Goal: Information Seeking & Learning: Learn about a topic

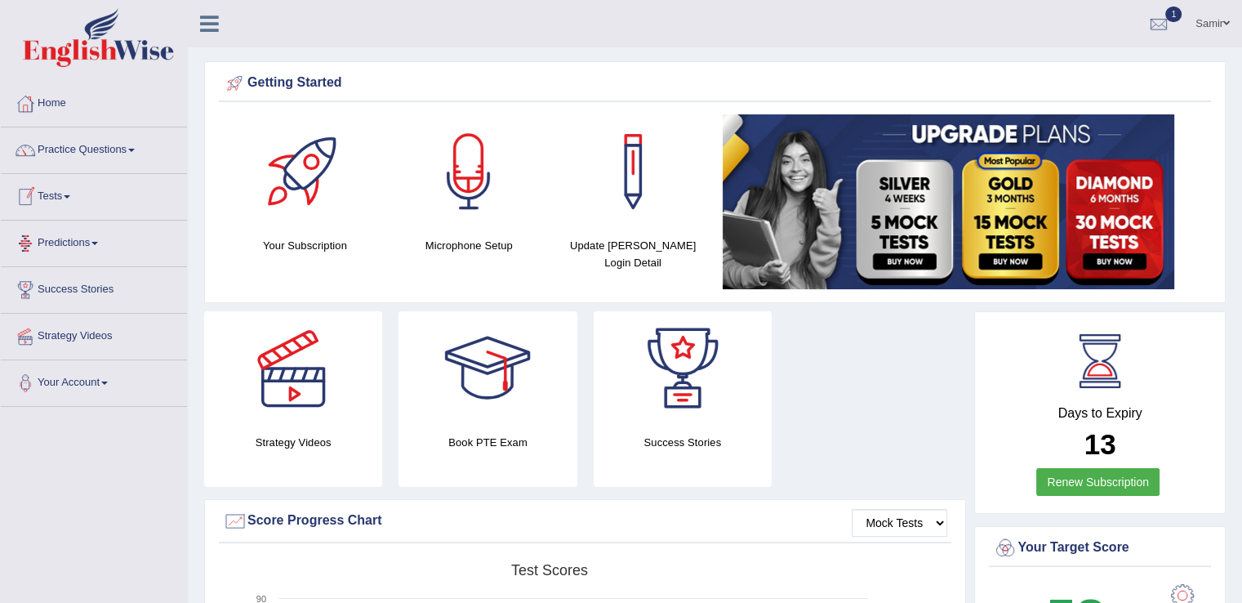
click at [56, 200] on link "Tests" at bounding box center [94, 194] width 186 height 41
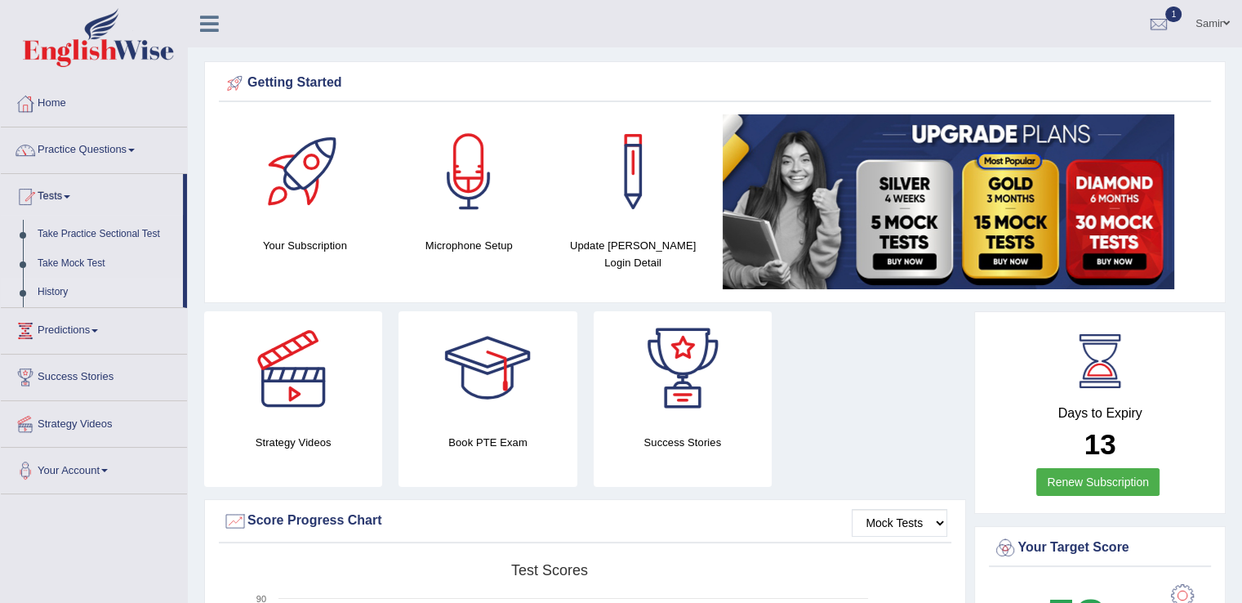
click at [62, 292] on link "History" at bounding box center [106, 292] width 153 height 29
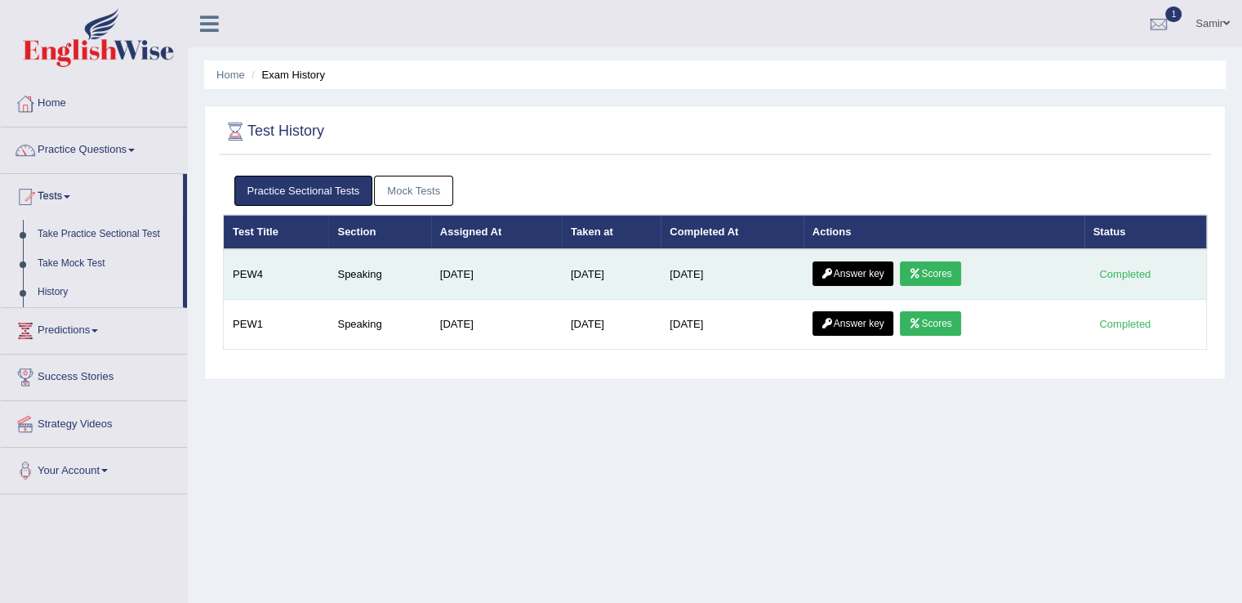
click at [940, 271] on link "Scores" at bounding box center [930, 273] width 60 height 24
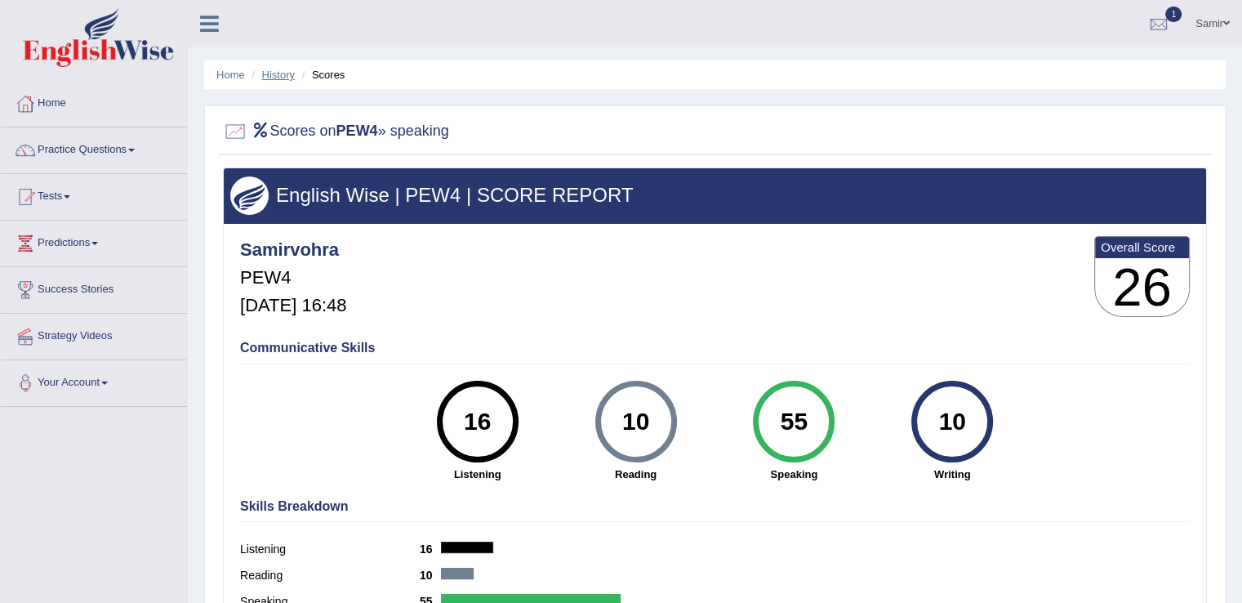
click at [281, 73] on link "History" at bounding box center [278, 75] width 33 height 12
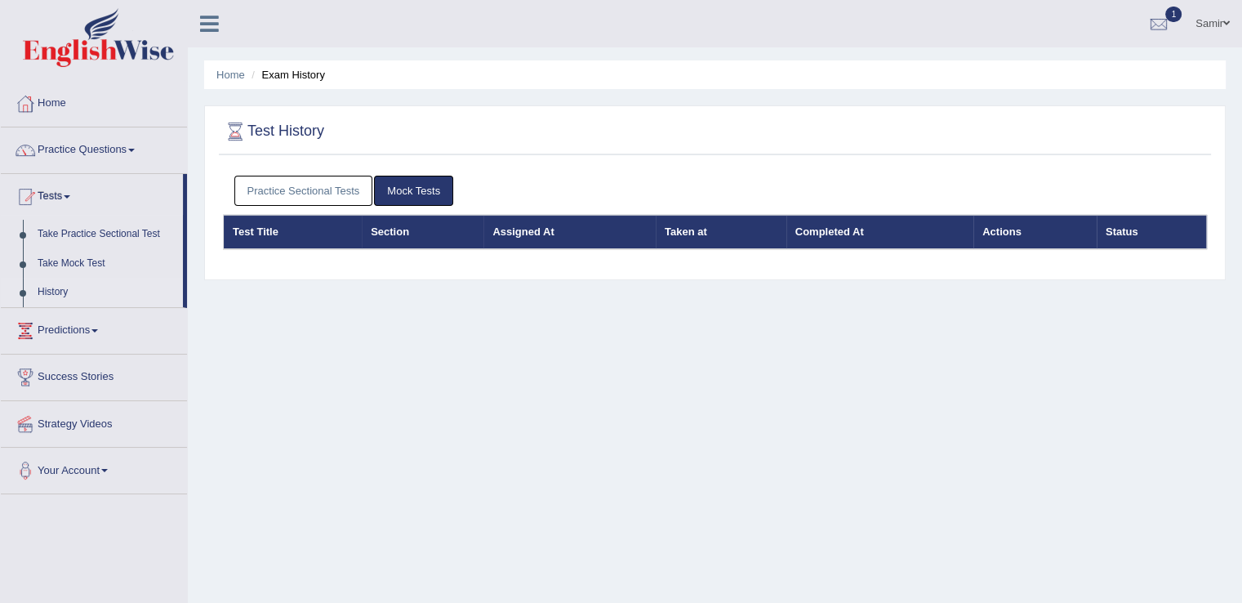
click at [342, 184] on link "Practice Sectional Tests" at bounding box center [303, 191] width 139 height 30
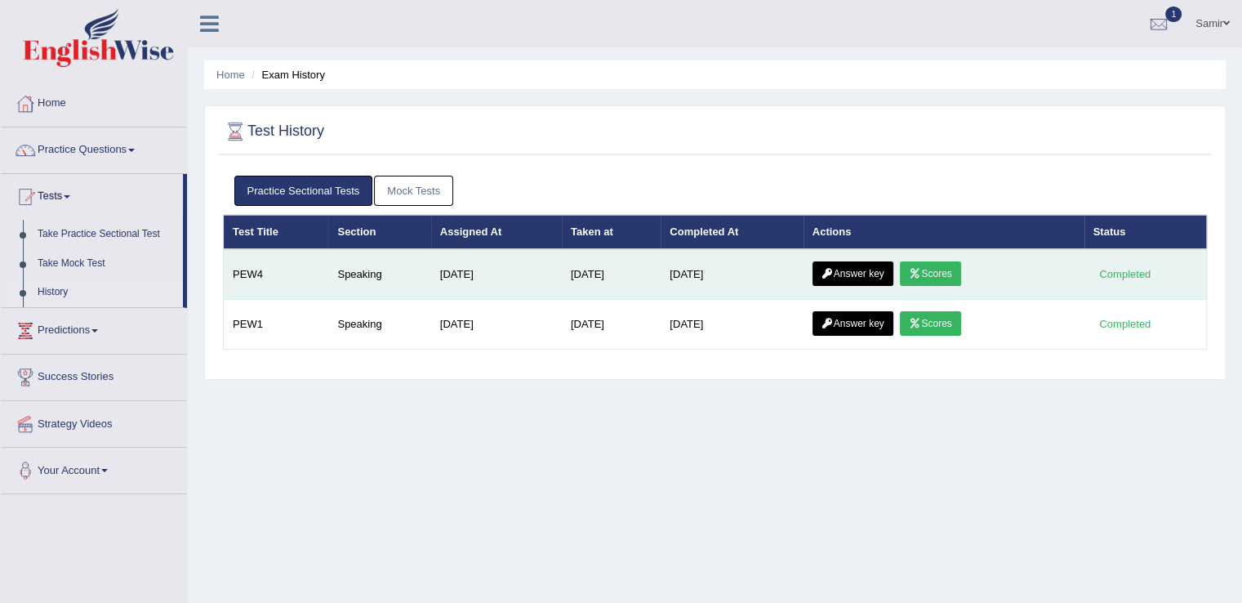
click at [844, 275] on link "Answer key" at bounding box center [852, 273] width 81 height 24
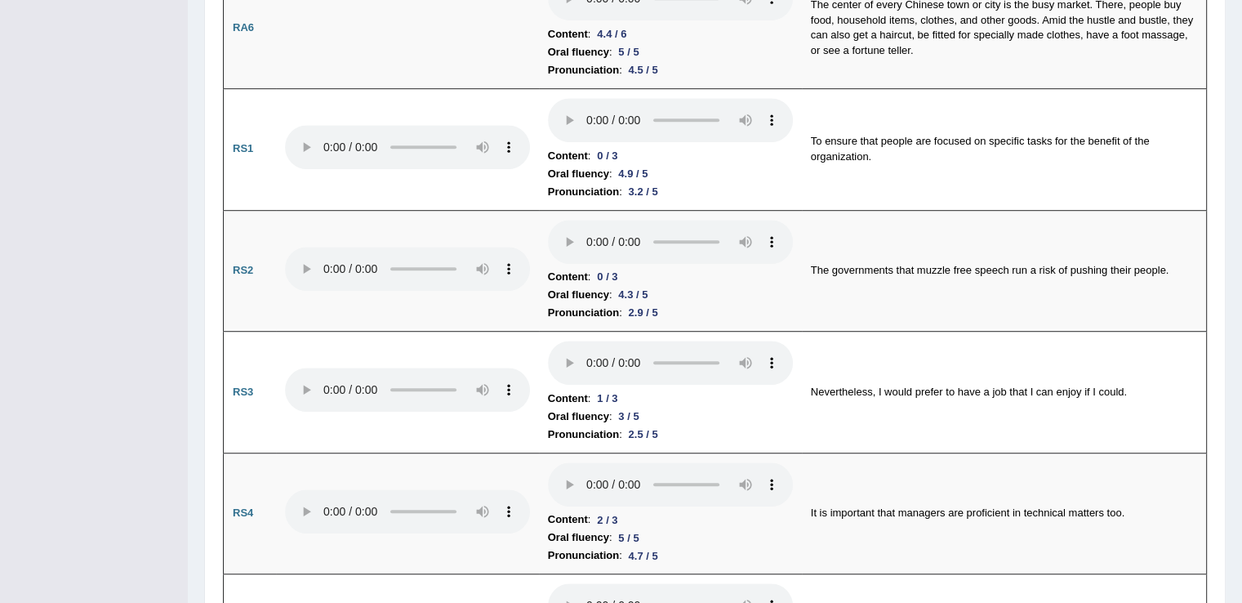
scroll to position [1022, 0]
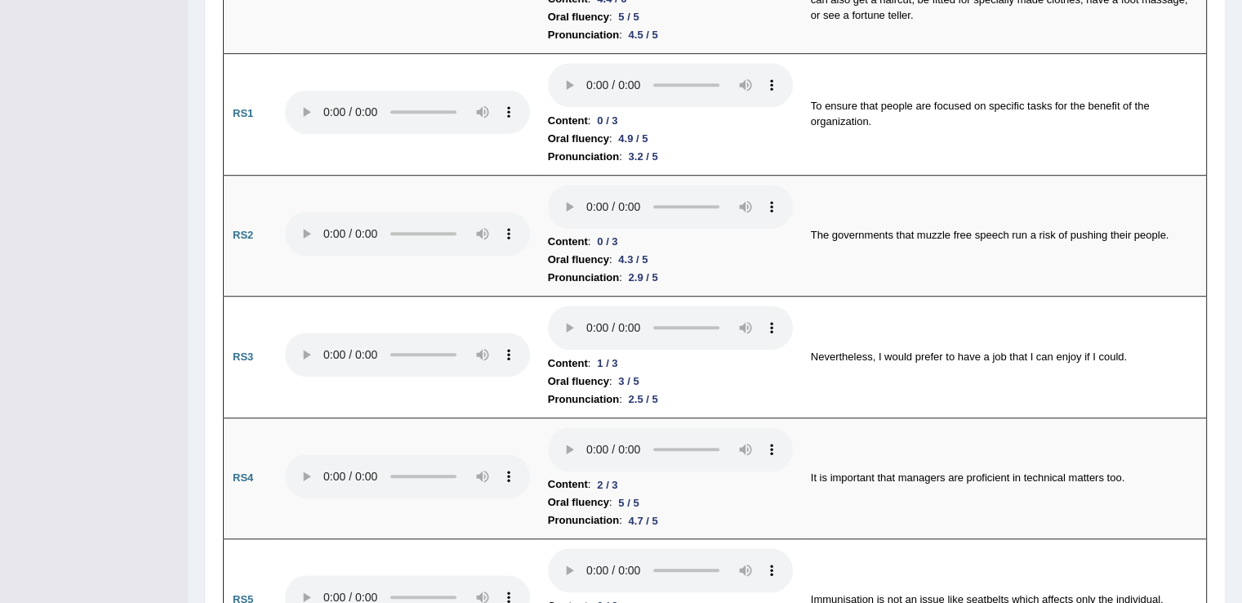
drag, startPoint x: 1252, startPoint y: 50, endPoint x: 1253, endPoint y: 145, distance: 95.5
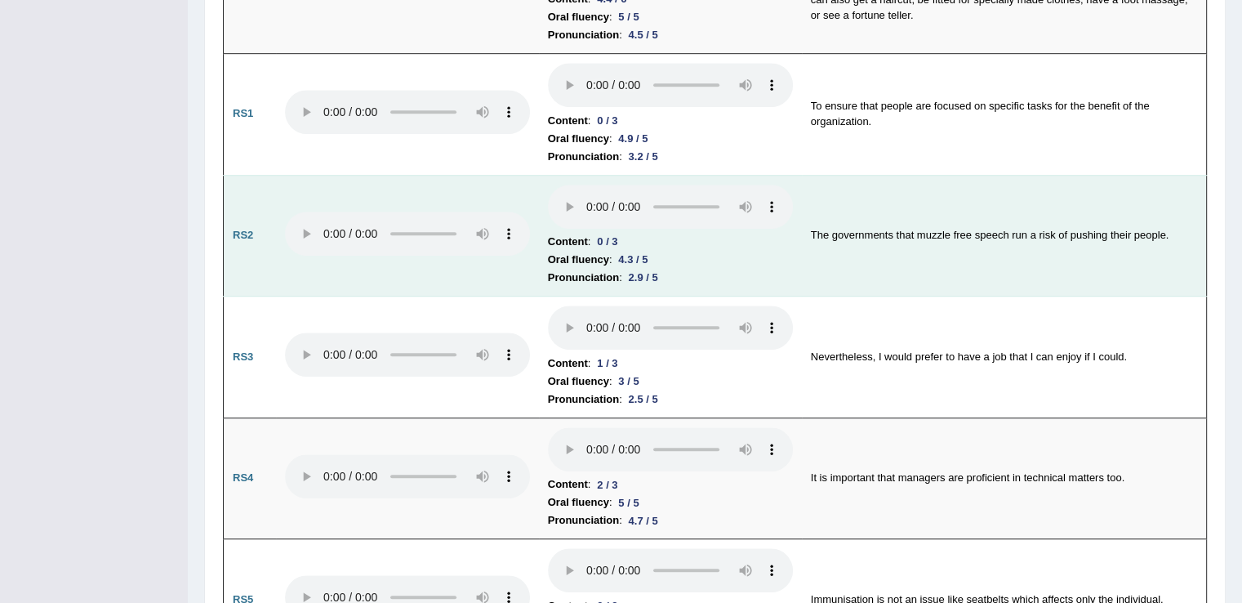
scroll to position [0, 0]
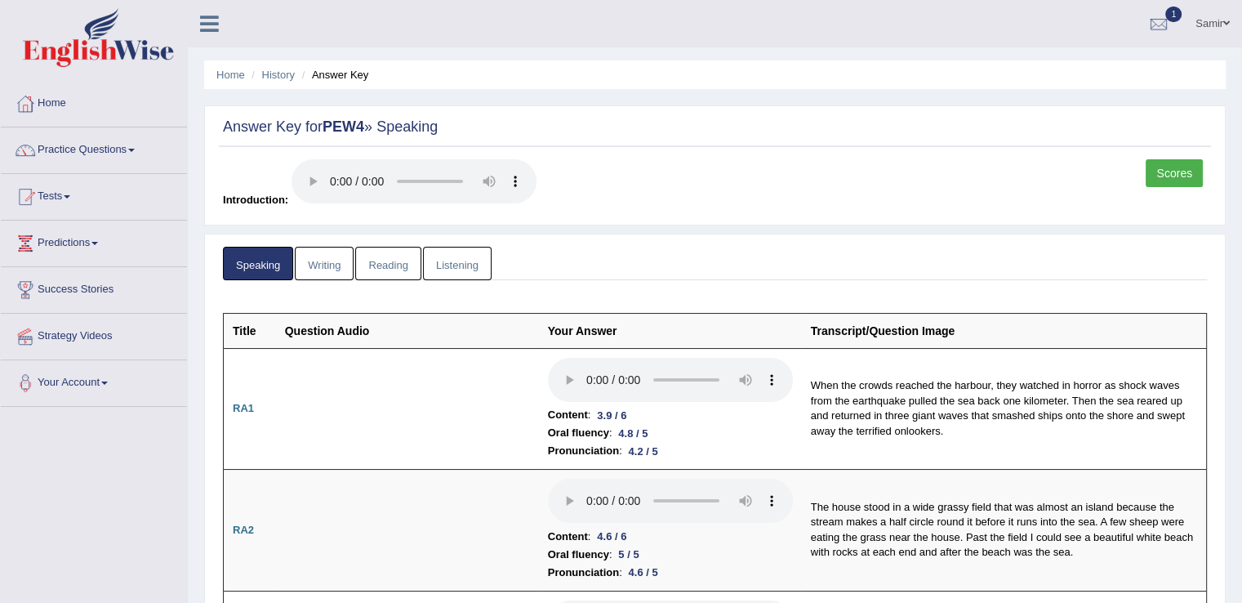
drag, startPoint x: 274, startPoint y: 268, endPoint x: 549, endPoint y: 28, distance: 365.1
click at [549, 28] on ul "Samir Toggle navigation Username: Samirvohra Access Type: Online Subscription: …" at bounding box center [873, 23] width 738 height 47
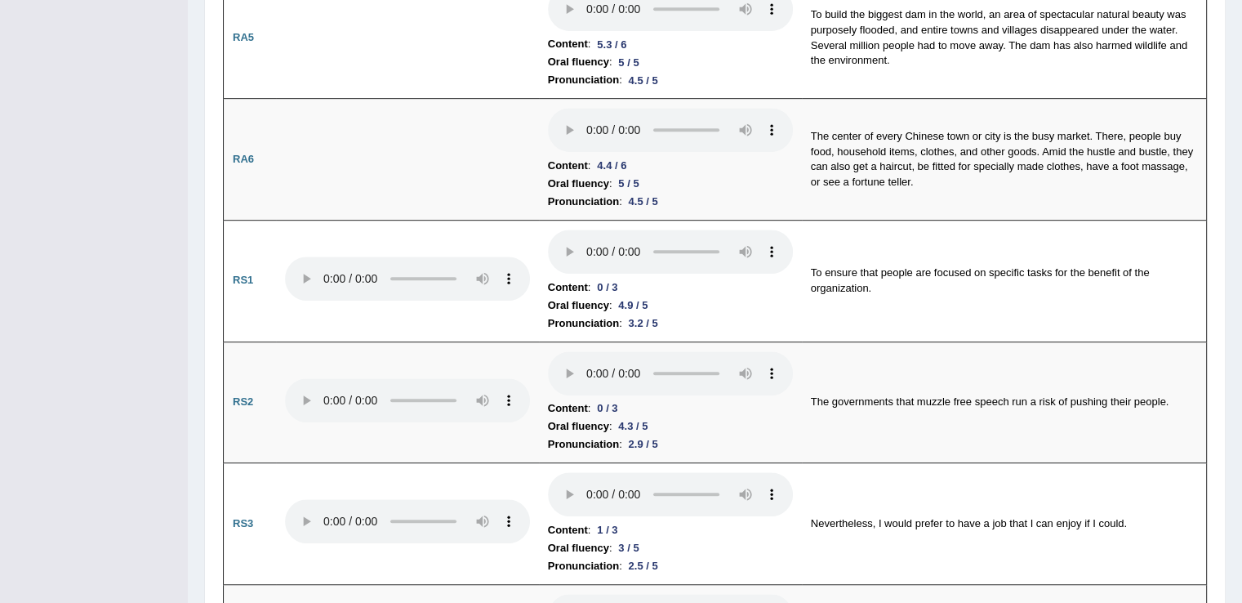
scroll to position [848, 0]
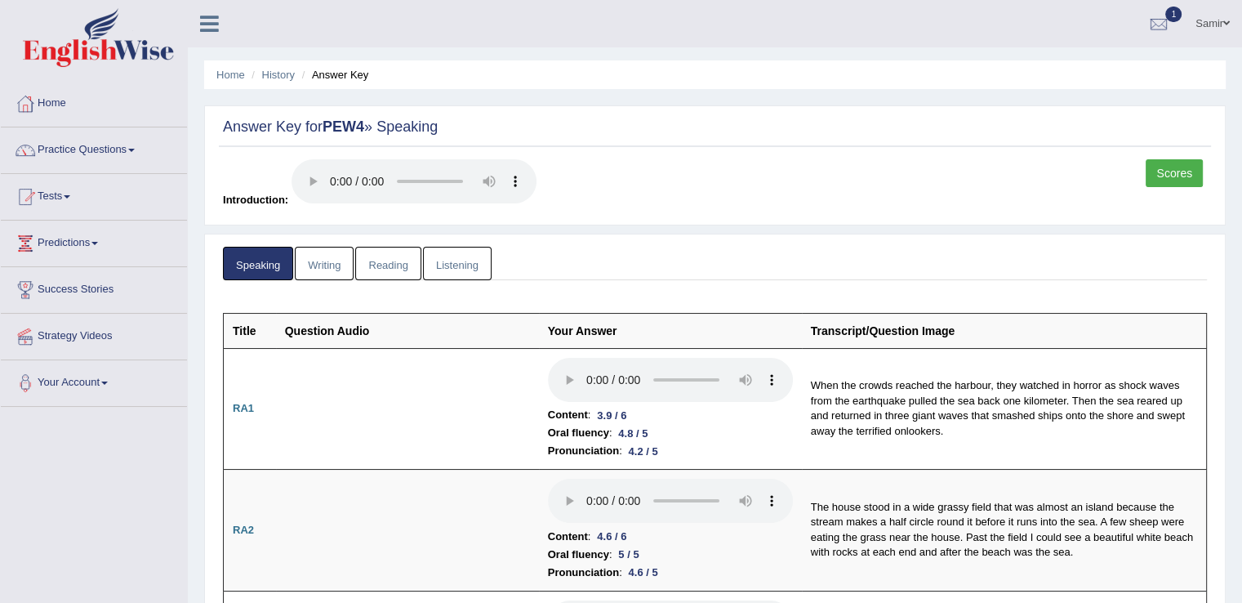
click at [1169, 173] on link "Scores" at bounding box center [1173, 173] width 57 height 28
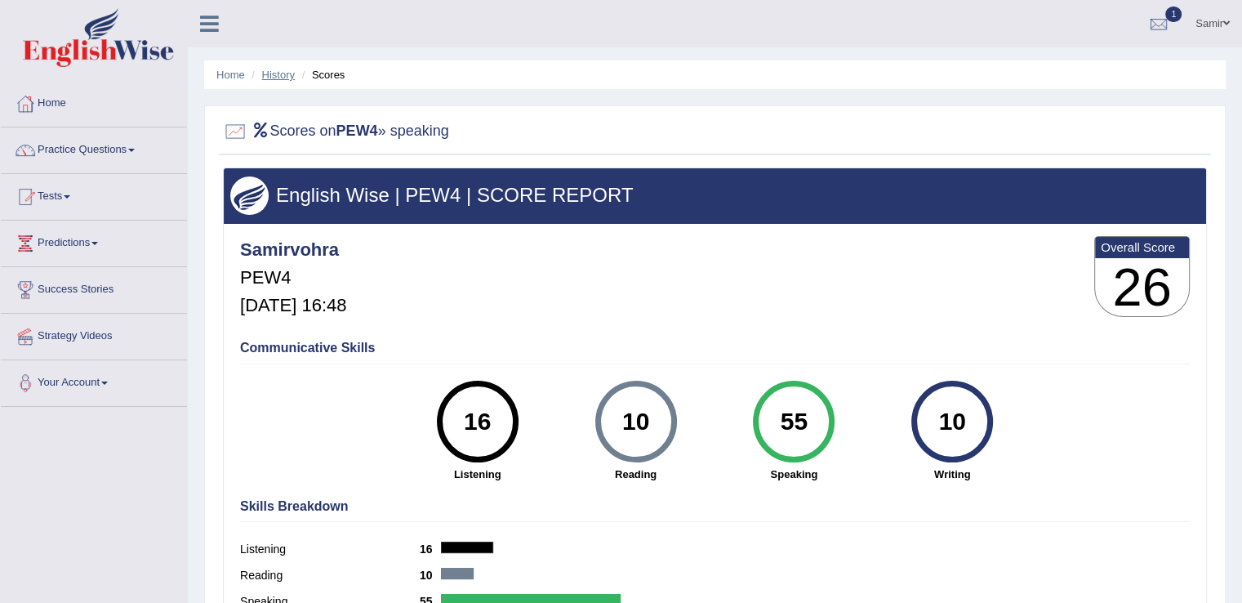
click at [285, 73] on link "History" at bounding box center [278, 75] width 33 height 12
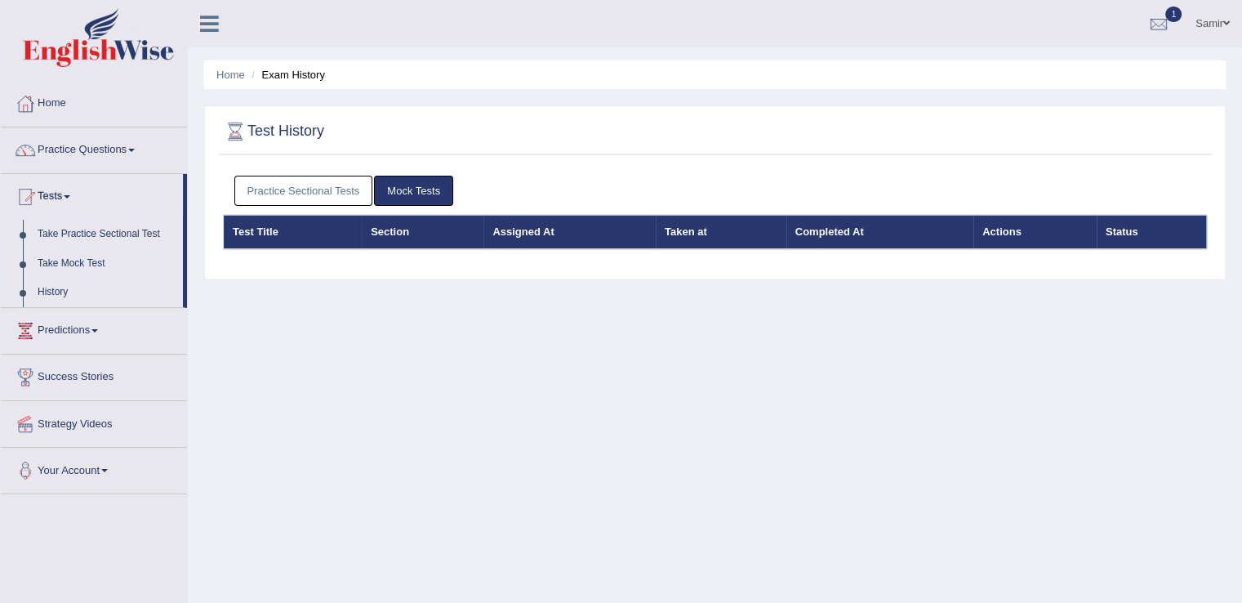
click at [297, 179] on link "Practice Sectional Tests" at bounding box center [303, 191] width 139 height 30
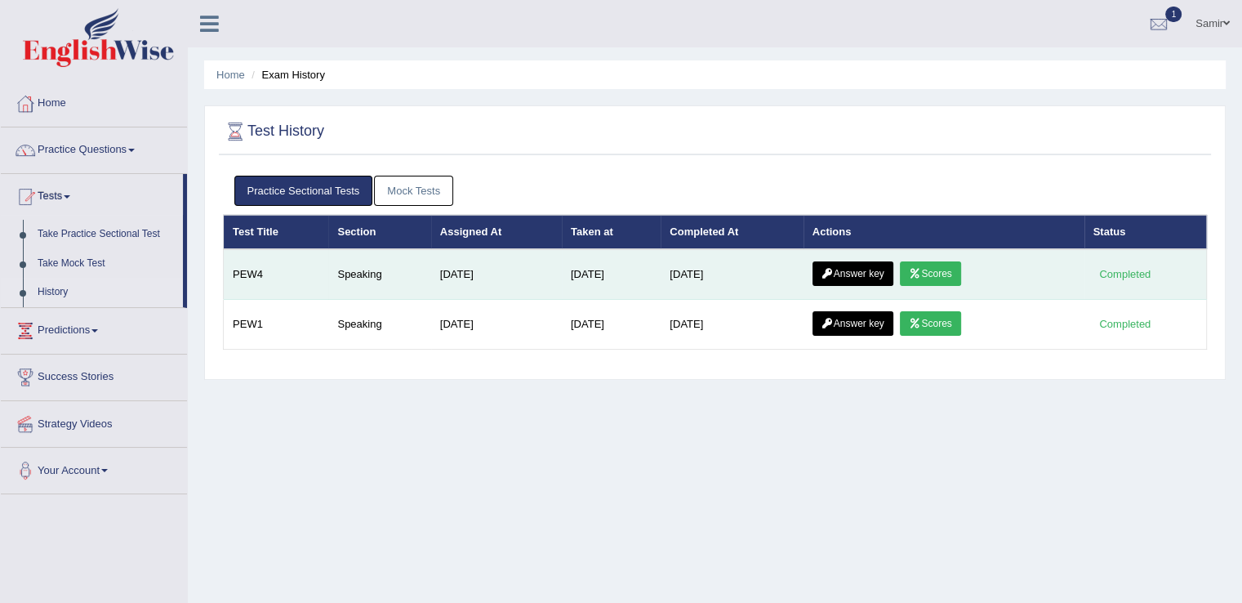
click at [865, 273] on link "Answer key" at bounding box center [852, 273] width 81 height 24
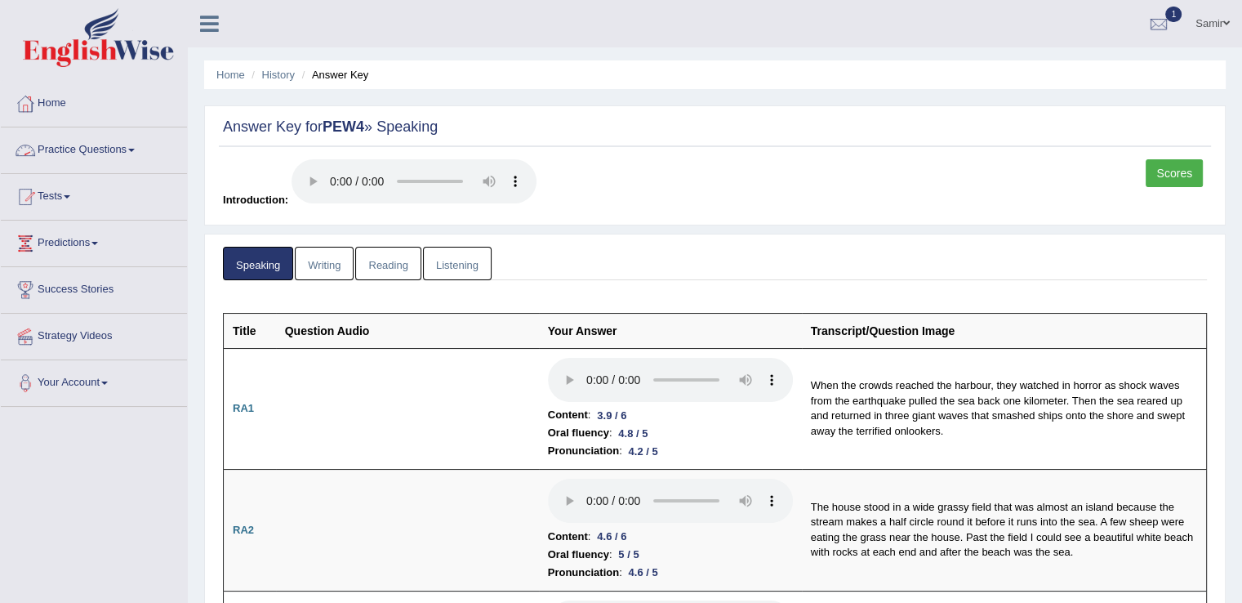
click at [136, 154] on link "Practice Questions" at bounding box center [94, 147] width 186 height 41
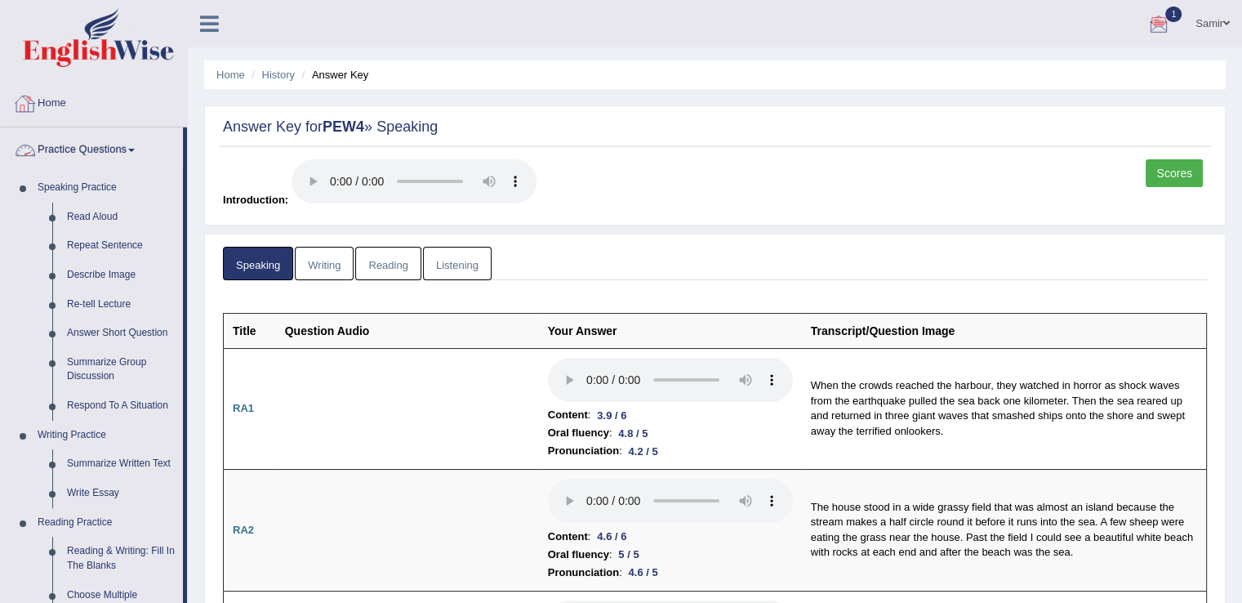
click at [42, 105] on link "Home" at bounding box center [94, 101] width 186 height 41
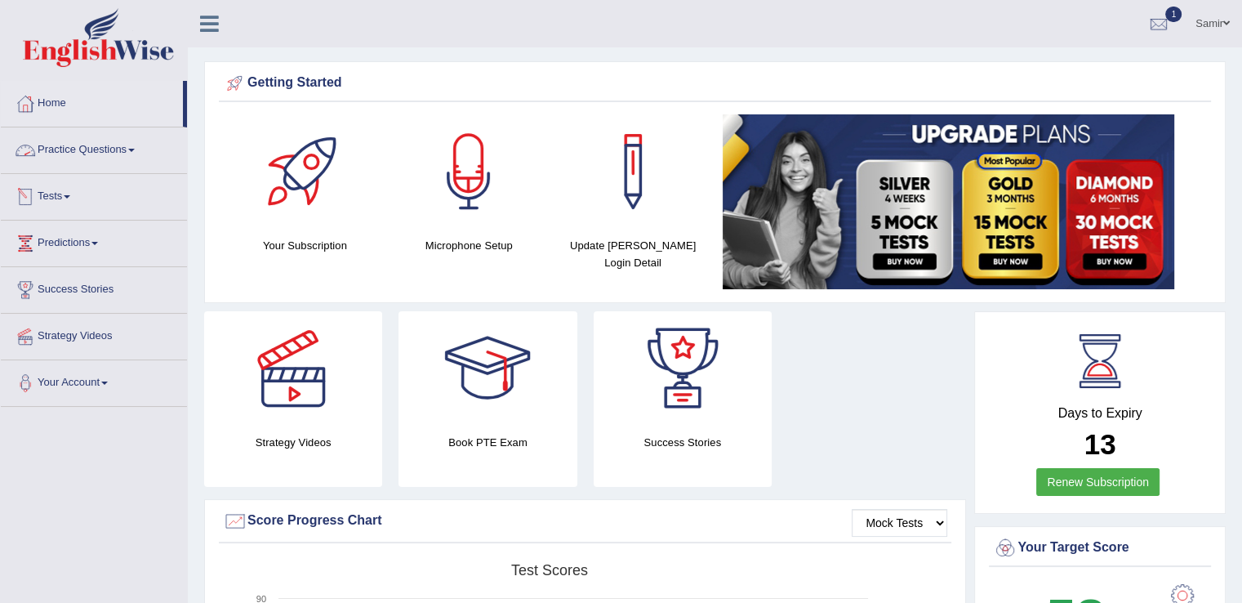
click at [140, 151] on link "Practice Questions" at bounding box center [94, 147] width 186 height 41
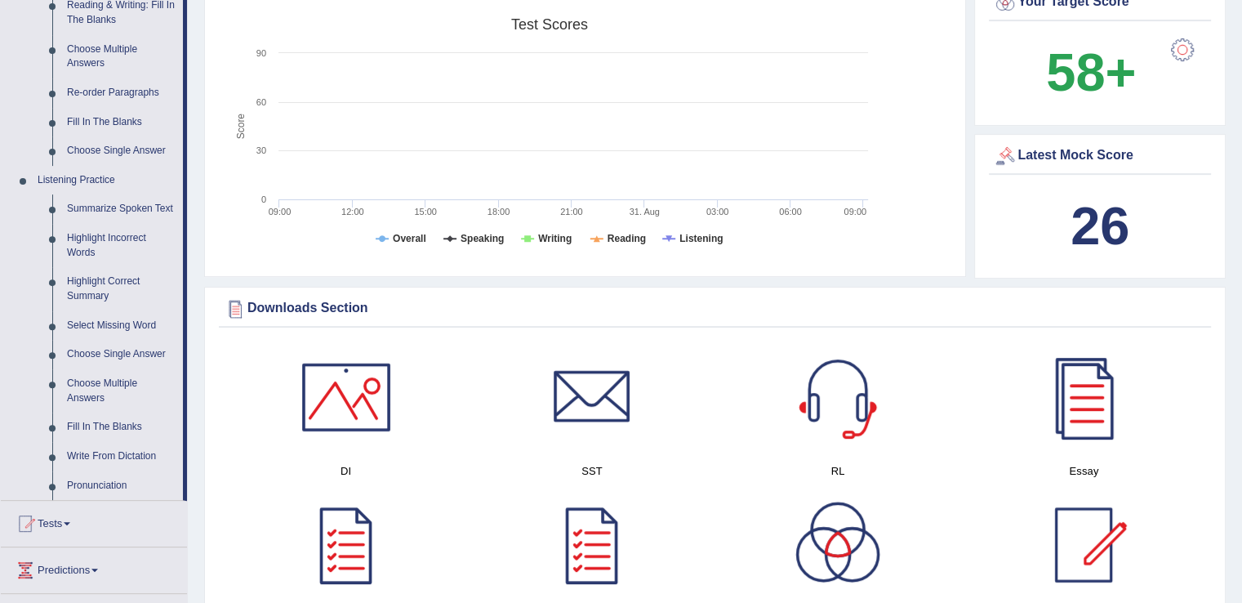
scroll to position [590, 0]
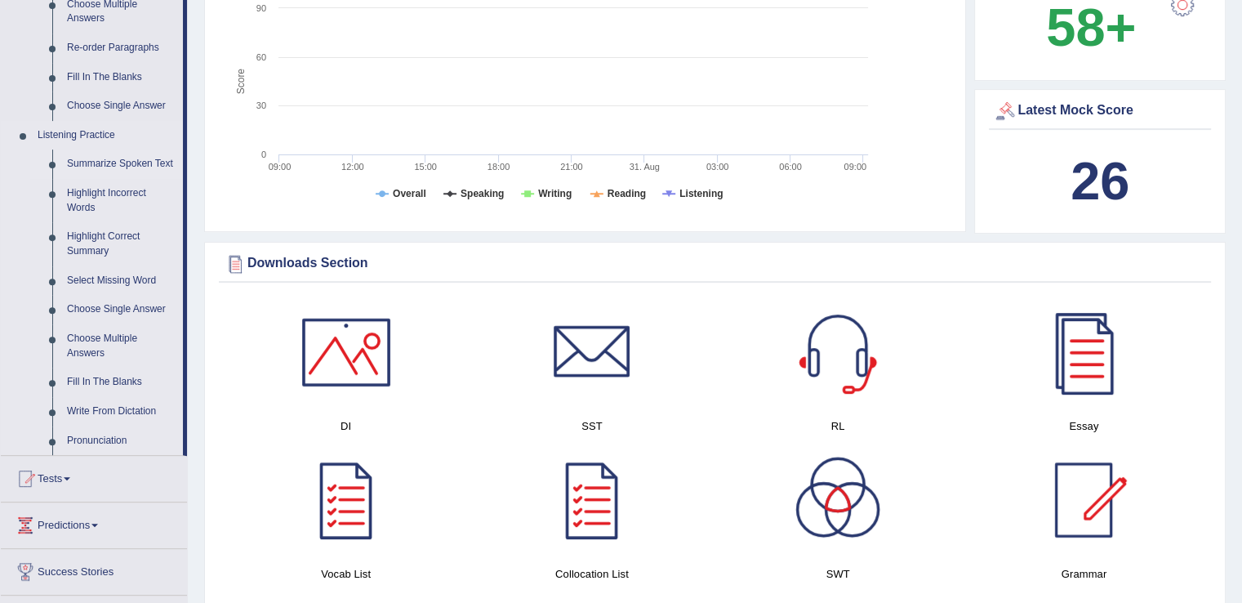
click at [146, 165] on link "Summarize Spoken Text" at bounding box center [121, 163] width 123 height 29
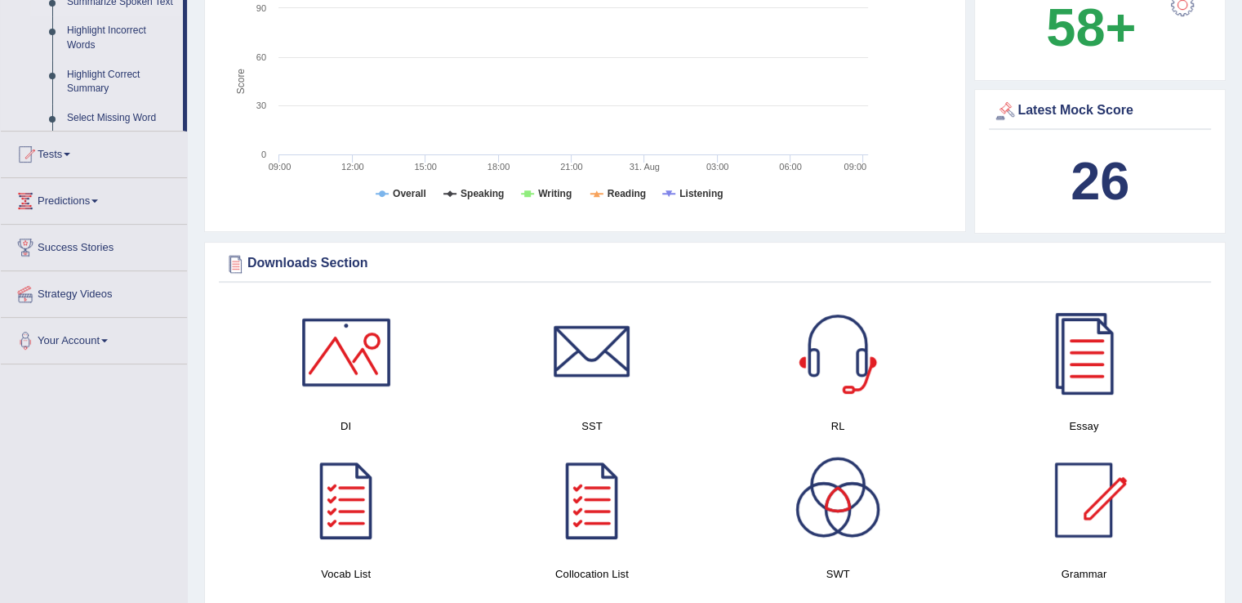
scroll to position [244, 0]
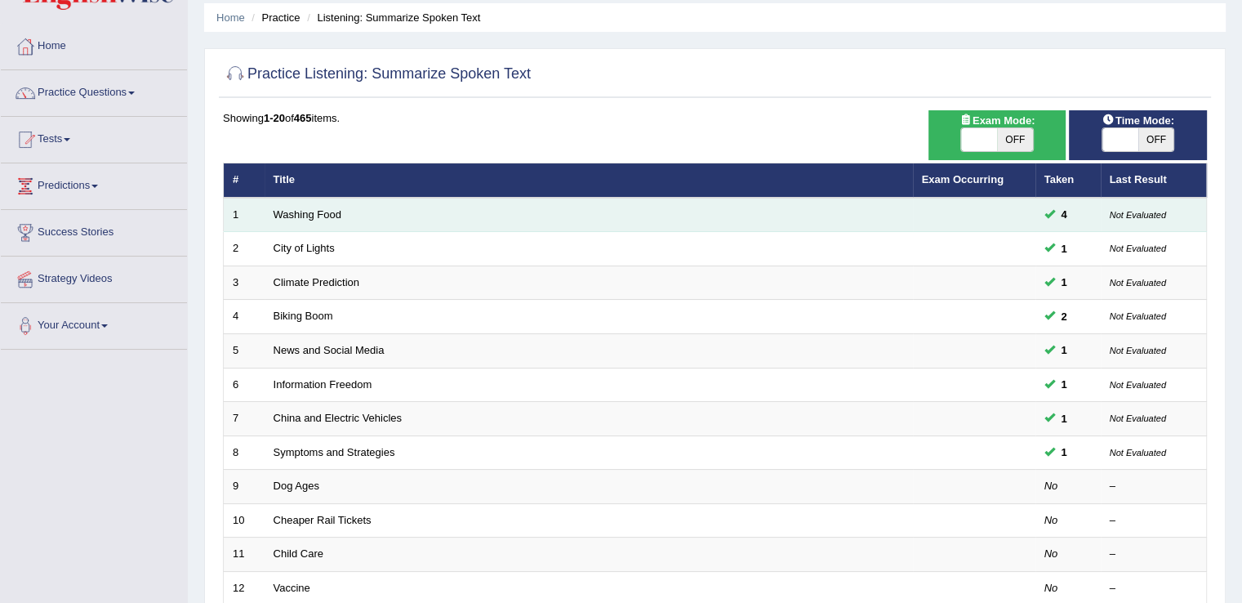
click at [301, 220] on td "Washing Food" at bounding box center [589, 215] width 648 height 34
click at [318, 216] on link "Washing Food" at bounding box center [307, 214] width 68 height 12
